Goal: Information Seeking & Learning: Learn about a topic

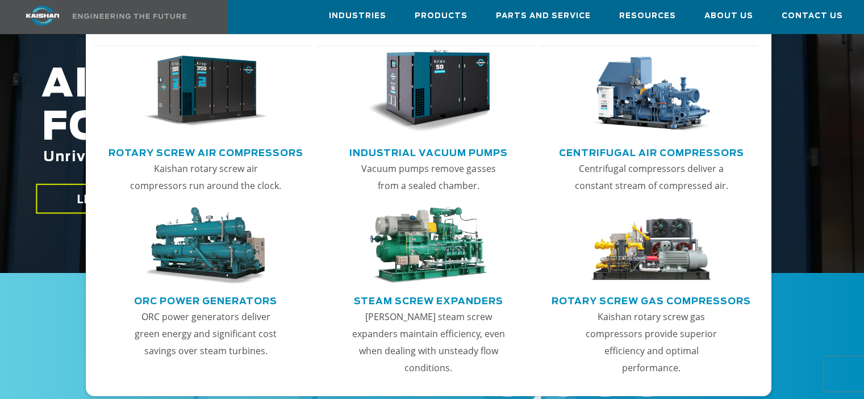
scroll to position [227, 0]
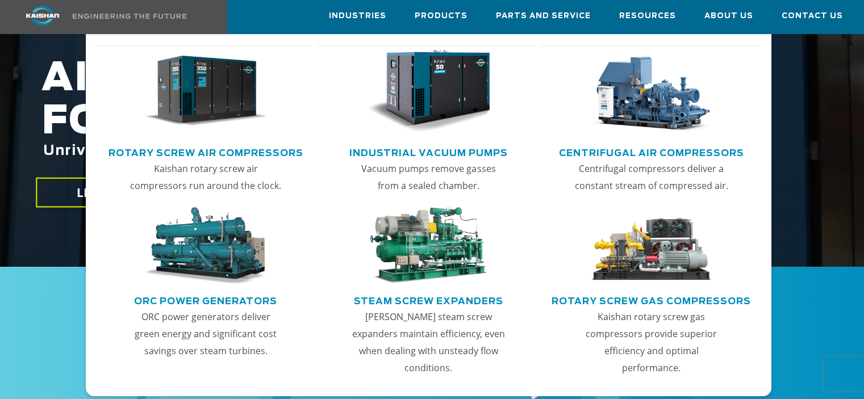
click at [427, 152] on link "Industrial Vacuum Pumps" at bounding box center [428, 151] width 158 height 17
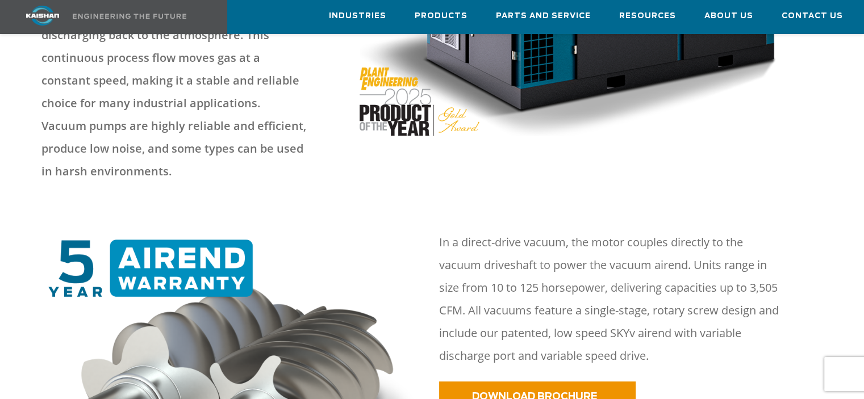
scroll to position [398, 0]
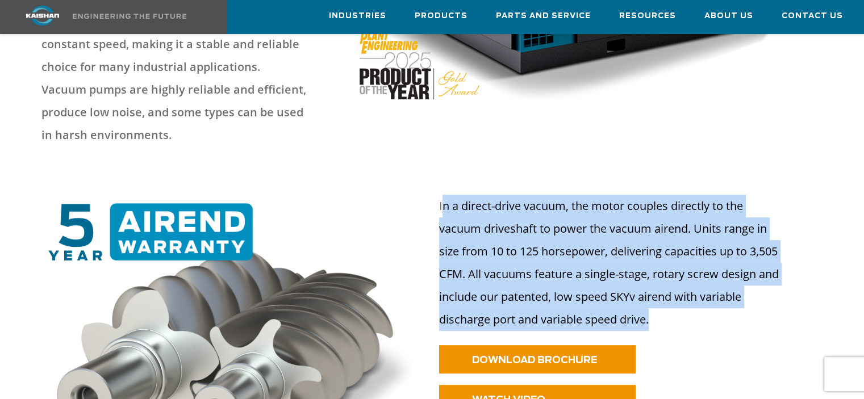
drag, startPoint x: 660, startPoint y: 294, endPoint x: 445, endPoint y: 183, distance: 242.1
click at [445, 195] on p "In a direct-drive vacuum, the motor couples directly to the vacuum driveshaft t…" at bounding box center [611, 263] width 345 height 136
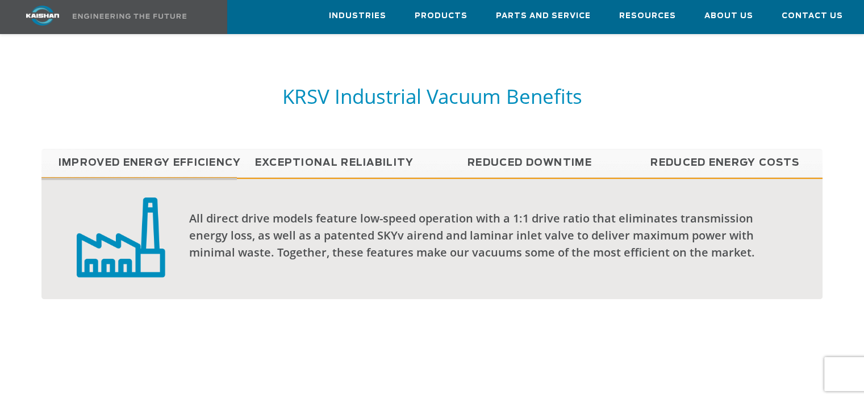
scroll to position [852, 0]
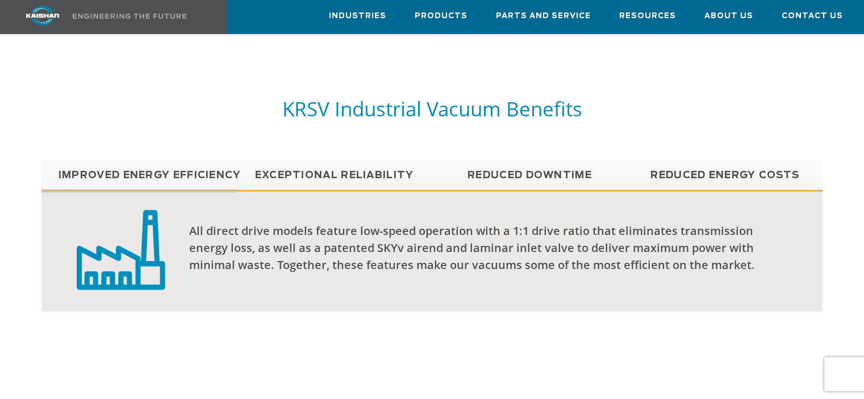
click at [684, 161] on link "Reduced Energy Costs" at bounding box center [724, 175] width 195 height 28
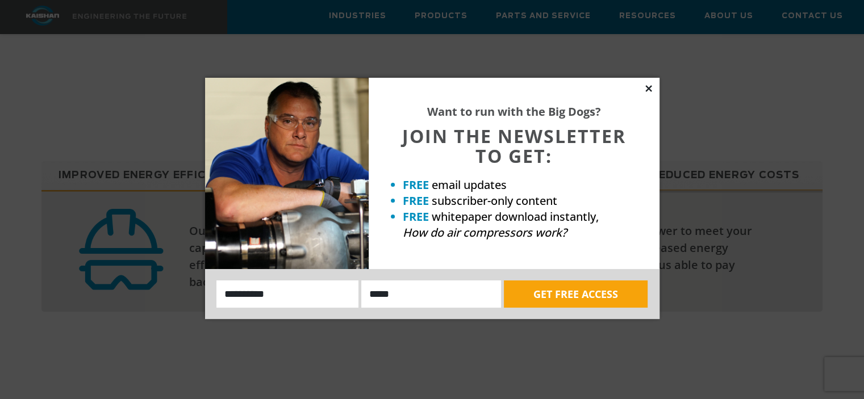
click at [649, 88] on icon at bounding box center [649, 89] width 10 height 10
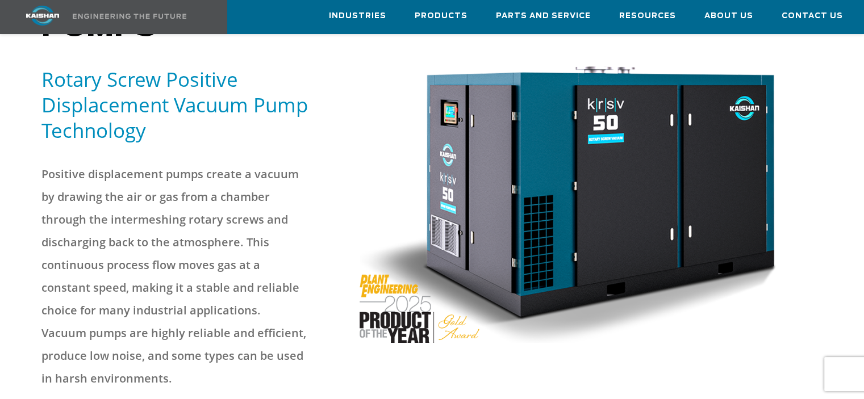
scroll to position [57, 0]
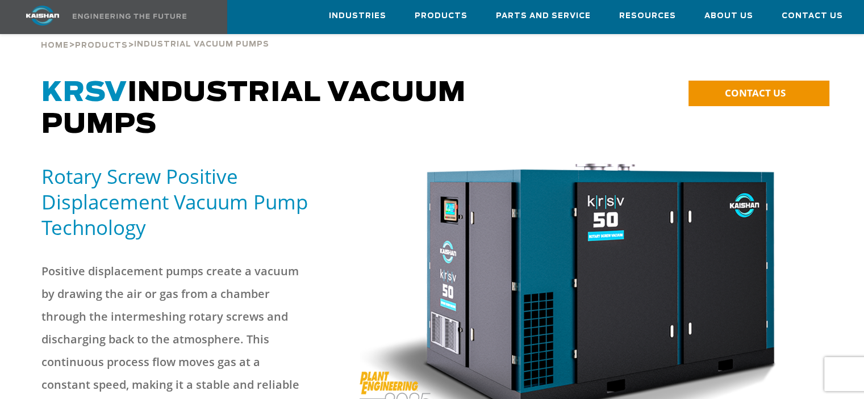
click at [62, 249] on div "Positive displacement pumps create a vacuum by drawing the air or gas from a ch…" at bounding box center [194, 375] width 318 height 253
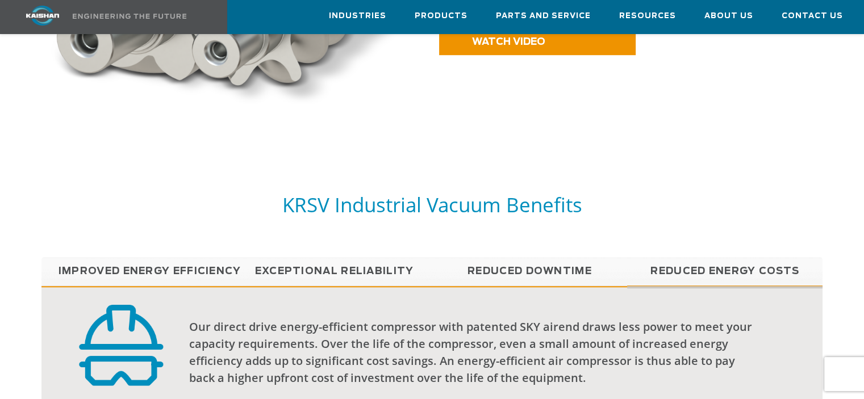
scroll to position [738, 0]
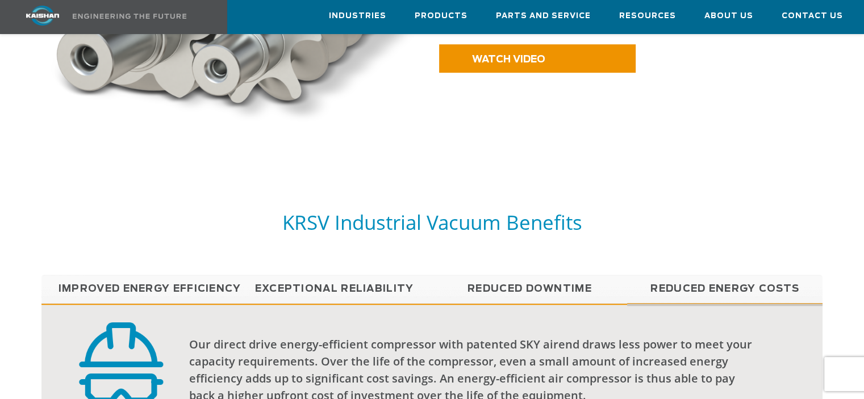
click at [195, 275] on link "Improved Energy Efficiency" at bounding box center [138, 289] width 195 height 28
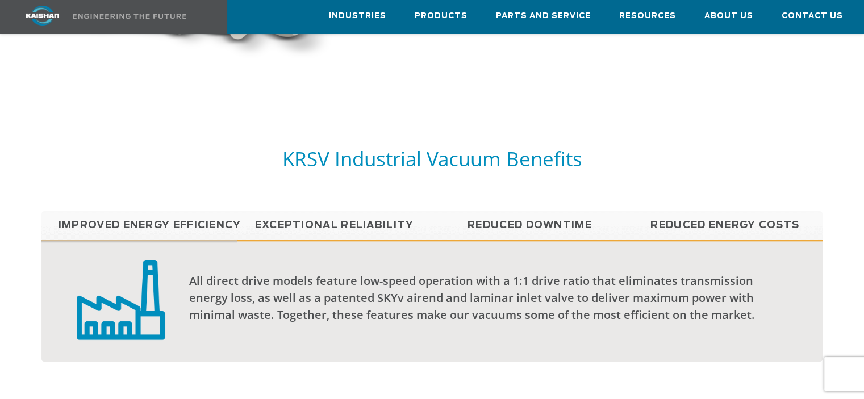
scroll to position [795, 0]
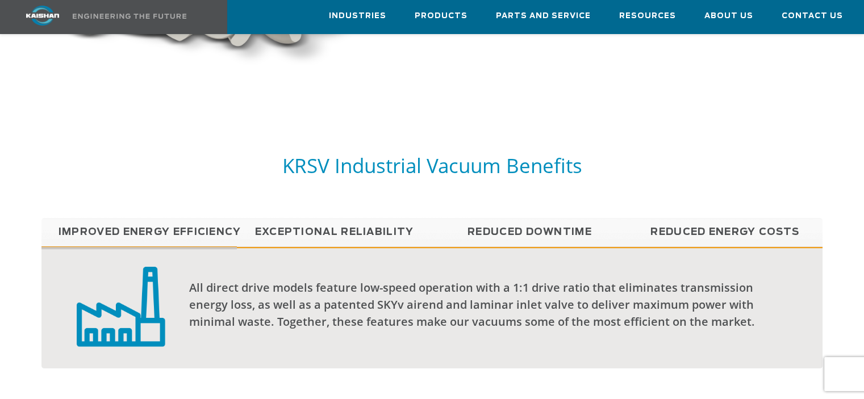
click at [293, 218] on link "Exceptional reliability" at bounding box center [334, 232] width 195 height 28
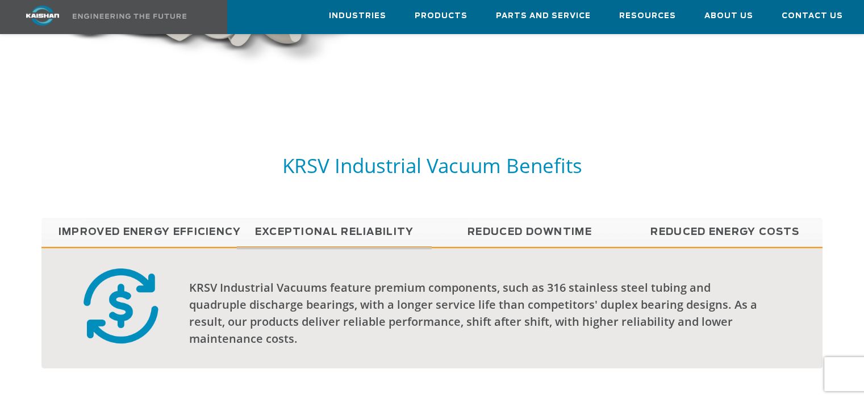
click at [514, 218] on link "Reduced Downtime" at bounding box center [529, 232] width 195 height 28
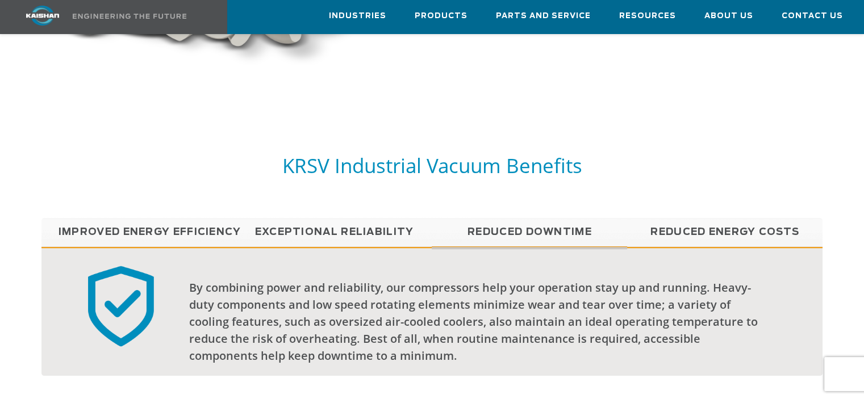
click at [212, 218] on link "Improved Energy Efficiency" at bounding box center [138, 232] width 195 height 28
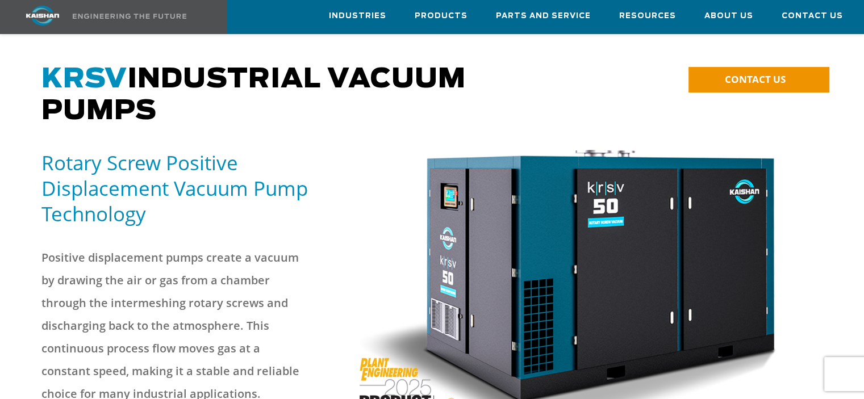
scroll to position [0, 0]
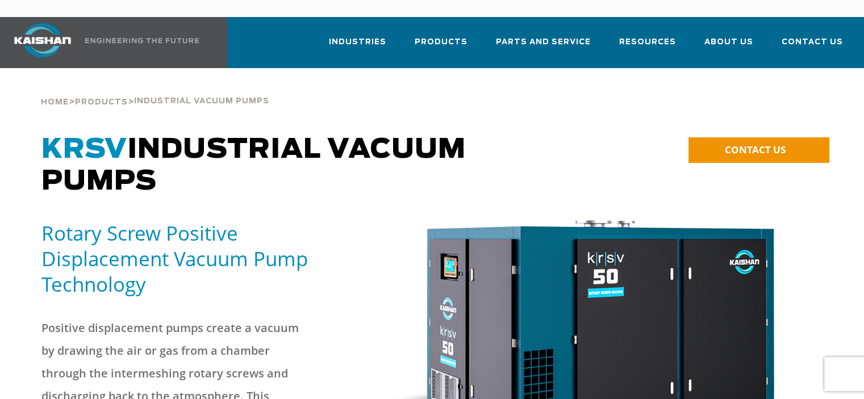
click at [817, 267] on div ".path{fill:none;stroke:#333;stroke-miterlimit:10;stroke-width:1.5px;}" at bounding box center [592, 358] width 464 height 277
